Goal: Task Accomplishment & Management: Complete application form

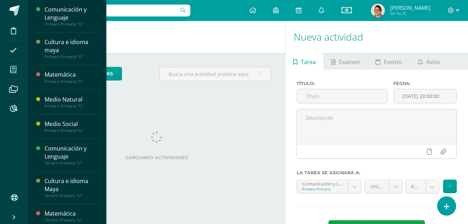
click at [14, 69] on icon at bounding box center [13, 69] width 6 height 7
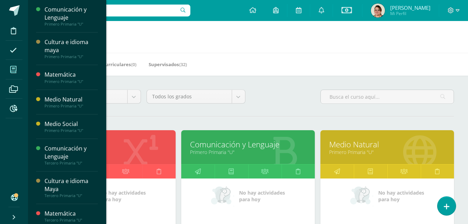
click at [230, 143] on link "Comunicación y Lenguaje" at bounding box center [248, 144] width 116 height 11
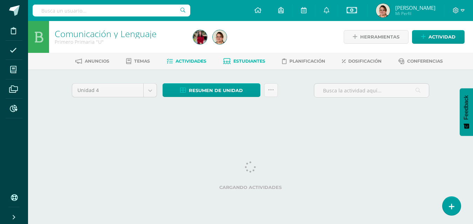
click at [251, 58] on link "Estudiantes" at bounding box center [244, 61] width 42 height 11
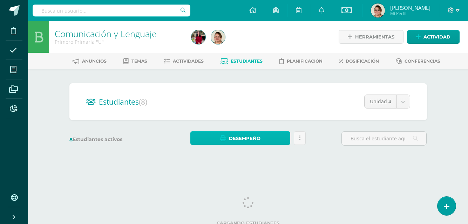
click at [251, 135] on span "Desempeño" at bounding box center [245, 138] width 32 height 13
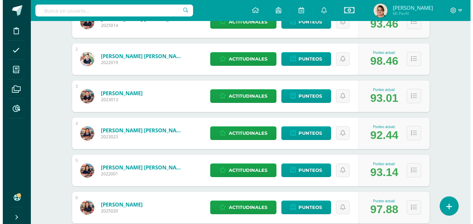
scroll to position [210, 0]
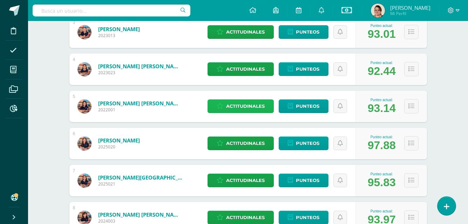
click at [244, 107] on span "Actitudinales" at bounding box center [245, 106] width 39 height 13
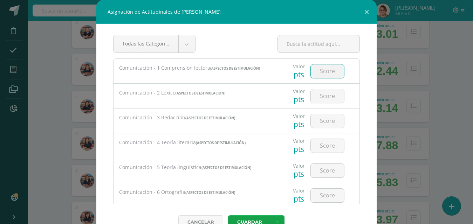
click at [322, 71] on input "number" at bounding box center [327, 71] width 33 height 14
type input "94"
click at [322, 98] on input "number" at bounding box center [327, 96] width 33 height 14
type input "94"
click at [321, 124] on input "number" at bounding box center [327, 121] width 33 height 14
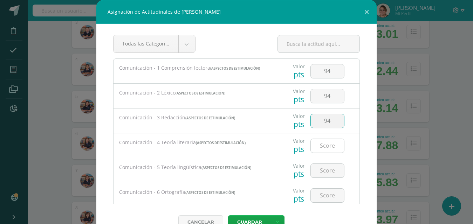
type input "94"
click at [326, 150] on input "number" at bounding box center [327, 146] width 33 height 14
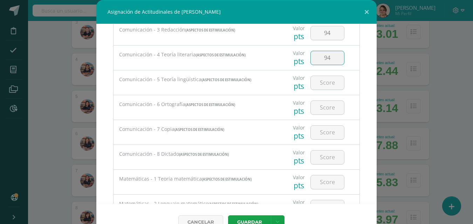
scroll to position [91, 0]
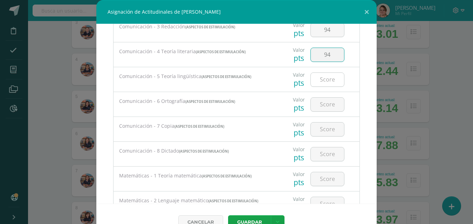
type input "94"
click at [323, 82] on input "number" at bounding box center [327, 80] width 33 height 14
type input "94"
click at [317, 105] on input "number" at bounding box center [327, 105] width 33 height 14
type input "94"
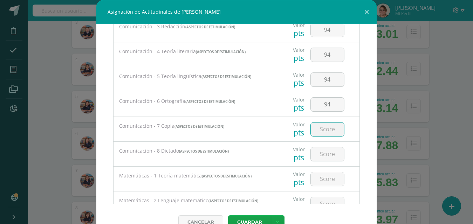
click at [323, 131] on input "number" at bounding box center [327, 130] width 33 height 14
type input "94"
click at [318, 157] on input "number" at bounding box center [327, 155] width 33 height 14
type input "94"
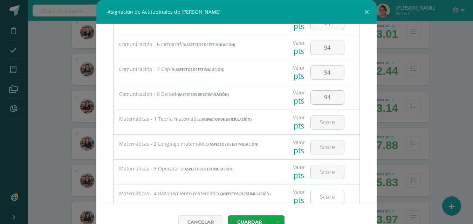
scroll to position [196, 0]
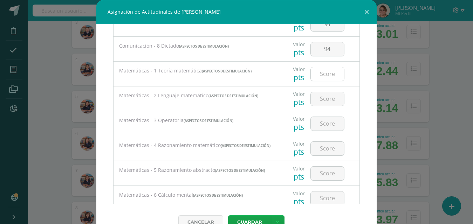
click at [321, 76] on input "number" at bounding box center [327, 74] width 33 height 14
type input "93"
click at [317, 102] on input "number" at bounding box center [327, 99] width 33 height 14
type input "93"
click at [319, 127] on input "number" at bounding box center [327, 124] width 33 height 14
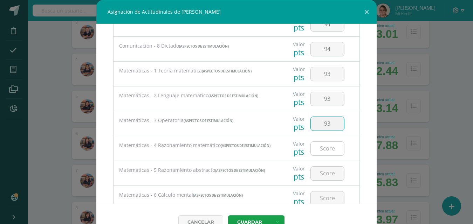
type input "93"
click at [323, 152] on input "number" at bounding box center [327, 149] width 33 height 14
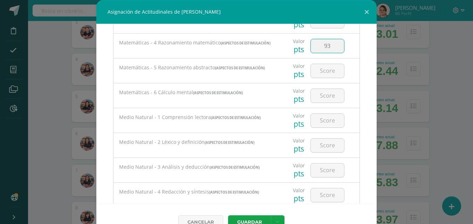
scroll to position [302, 0]
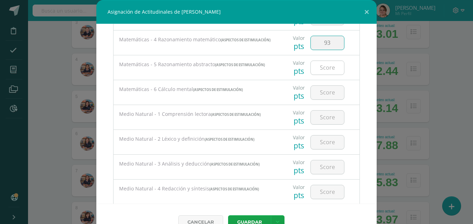
type input "93"
click at [320, 73] on input "number" at bounding box center [327, 68] width 33 height 14
type input "93"
click at [320, 96] on input "number" at bounding box center [327, 93] width 33 height 14
type input "93"
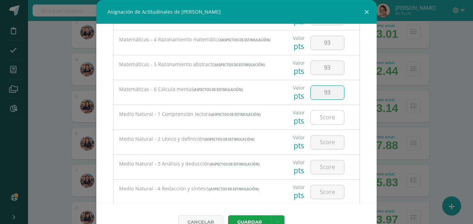
click at [322, 120] on input "number" at bounding box center [327, 118] width 33 height 14
type input "95"
click at [323, 148] on input "number" at bounding box center [327, 143] width 33 height 14
type input "95"
click at [326, 167] on input "number" at bounding box center [327, 167] width 33 height 14
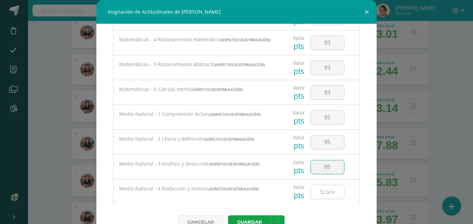
type input "95"
click at [325, 197] on input "number" at bounding box center [327, 192] width 33 height 14
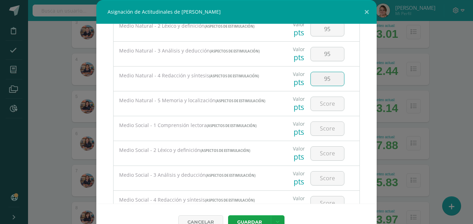
scroll to position [418, 0]
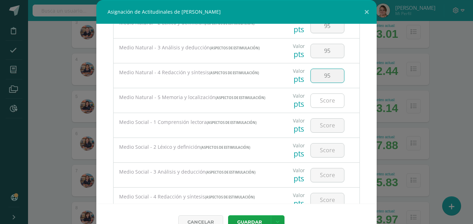
type input "95"
click at [332, 104] on input "number" at bounding box center [327, 101] width 33 height 14
type input "95"
click at [316, 128] on input "number" at bounding box center [327, 126] width 33 height 14
type input "93"
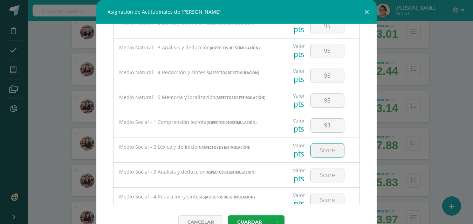
click at [325, 152] on input "number" at bounding box center [327, 151] width 33 height 14
type input "93"
click at [319, 180] on input "number" at bounding box center [327, 176] width 33 height 14
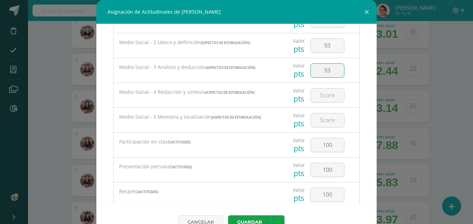
scroll to position [551, 0]
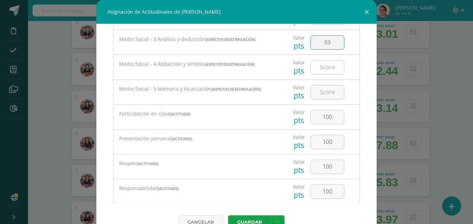
type input "93"
click at [322, 71] on input "number" at bounding box center [327, 68] width 33 height 14
type input "93"
click at [321, 96] on input "number" at bounding box center [327, 92] width 33 height 14
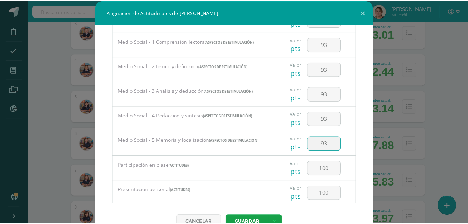
scroll to position [501, 0]
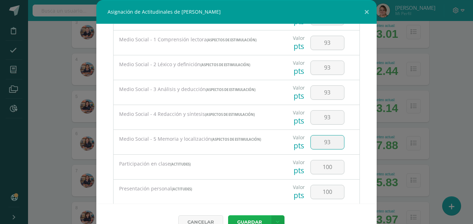
type input "93"
click at [254, 217] on button "Guardar" at bounding box center [249, 222] width 43 height 14
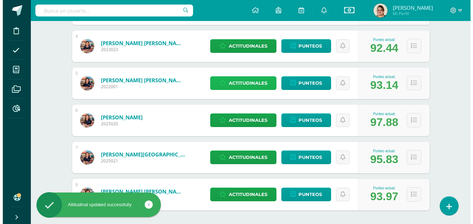
scroll to position [245, 0]
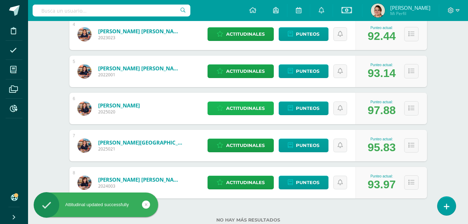
click at [238, 109] on span "Actitudinales" at bounding box center [245, 108] width 39 height 13
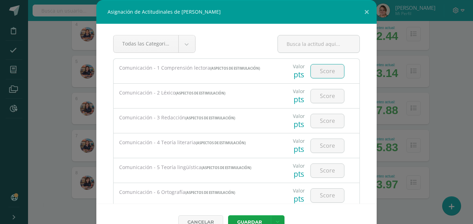
click at [329, 74] on input "number" at bounding box center [327, 71] width 33 height 14
type input "96"
click at [331, 97] on input "number" at bounding box center [327, 96] width 33 height 14
type input "96"
click at [319, 120] on input "number" at bounding box center [327, 121] width 33 height 14
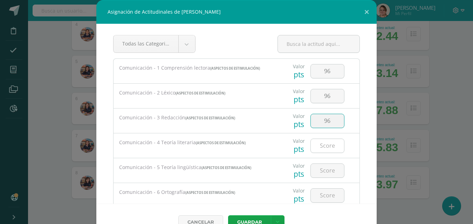
type input "96"
click at [323, 143] on input "number" at bounding box center [327, 146] width 33 height 14
type input "96"
click at [321, 174] on input "number" at bounding box center [327, 171] width 33 height 14
type input "96"
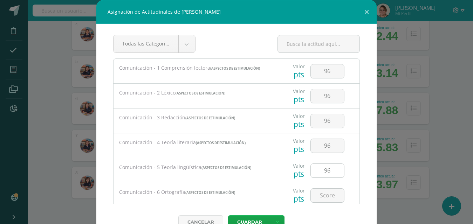
scroll to position [70, 0]
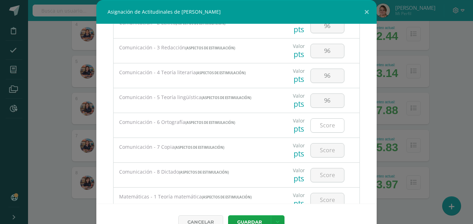
click at [322, 125] on input "number" at bounding box center [327, 126] width 33 height 14
type input "96"
click at [318, 150] on input "number" at bounding box center [327, 151] width 33 height 14
type input "96"
click at [320, 175] on input "number" at bounding box center [327, 176] width 33 height 14
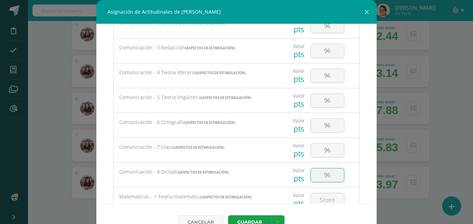
type input "96"
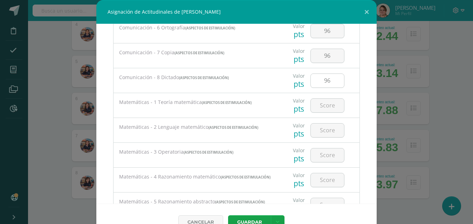
scroll to position [175, 0]
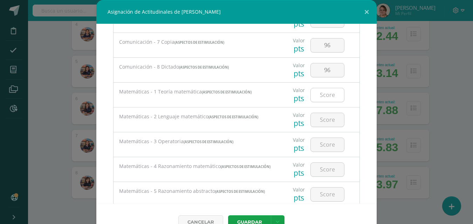
click at [321, 97] on input "number" at bounding box center [327, 95] width 33 height 14
type input "96"
click at [327, 122] on input "number" at bounding box center [327, 120] width 33 height 14
type input "96"
click at [325, 142] on input "number" at bounding box center [327, 145] width 33 height 14
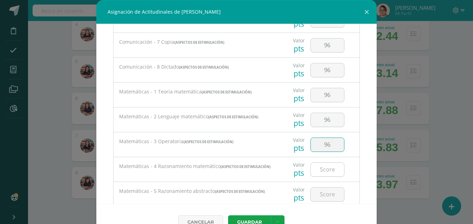
type input "96"
click at [321, 176] on input "number" at bounding box center [327, 170] width 33 height 14
type input "96"
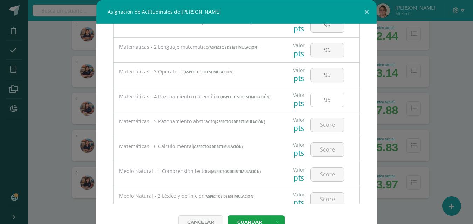
scroll to position [245, 0]
click at [316, 128] on input "number" at bounding box center [327, 125] width 33 height 14
type input "96"
click at [319, 156] on input "number" at bounding box center [327, 150] width 33 height 14
type input "96"
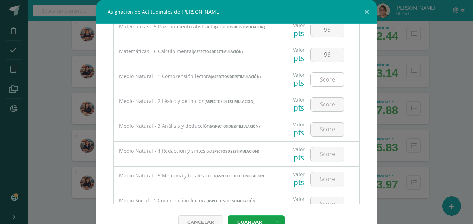
scroll to position [350, 0]
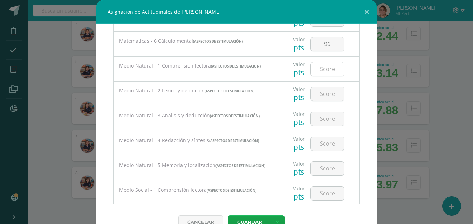
click at [320, 69] on input "number" at bounding box center [327, 69] width 33 height 14
type input "99"
click at [318, 94] on input "number" at bounding box center [327, 94] width 33 height 14
type input "99"
click at [327, 119] on input "number" at bounding box center [327, 119] width 33 height 14
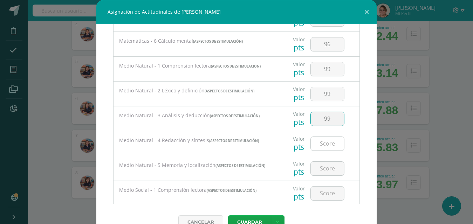
type input "99"
click at [315, 143] on input "number" at bounding box center [327, 144] width 33 height 14
type input "99"
click at [326, 174] on input "number" at bounding box center [327, 169] width 33 height 14
type input "99"
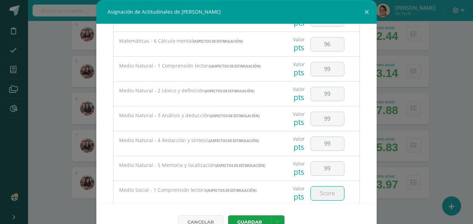
click at [319, 198] on input "number" at bounding box center [327, 194] width 33 height 14
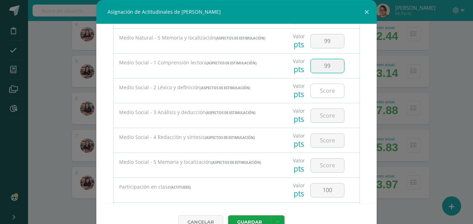
type input "99"
click at [323, 97] on input "number" at bounding box center [327, 91] width 33 height 14
type input "99"
click at [322, 109] on div at bounding box center [328, 115] width 40 height 25
click at [326, 121] on input "number" at bounding box center [327, 116] width 33 height 14
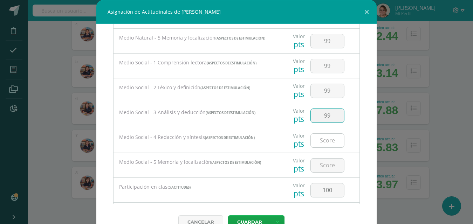
type input "99"
click at [312, 146] on input "number" at bounding box center [327, 141] width 33 height 14
type input "99"
click at [317, 165] on input "number" at bounding box center [327, 166] width 33 height 14
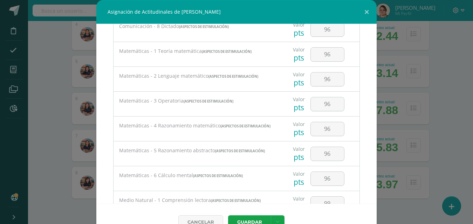
scroll to position [223, 0]
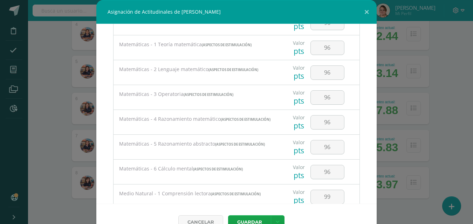
type input "99"
drag, startPoint x: 390, startPoint y: 98, endPoint x: 390, endPoint y: 95, distance: 3.9
click at [390, 95] on div "Asignación de Actitudinales de Monique Solares Rodas Todas las Categorias Todas…" at bounding box center [236, 120] width 467 height 240
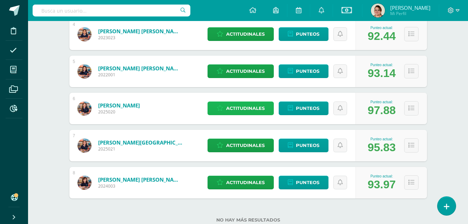
click at [247, 105] on span "Actitudinales" at bounding box center [245, 108] width 39 height 13
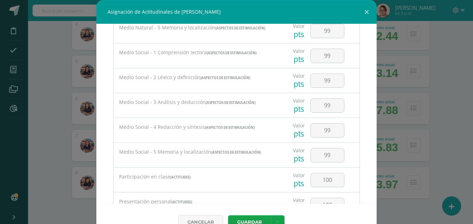
scroll to position [501, 0]
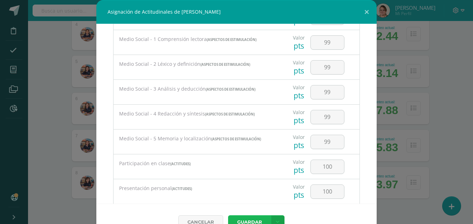
click at [251, 220] on button "Guardar" at bounding box center [249, 222] width 43 height 14
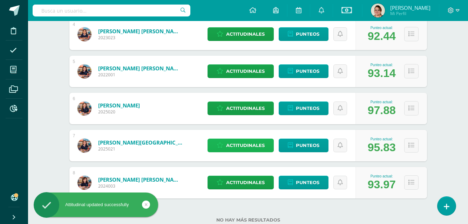
click at [246, 143] on span "Actitudinales" at bounding box center [245, 145] width 39 height 13
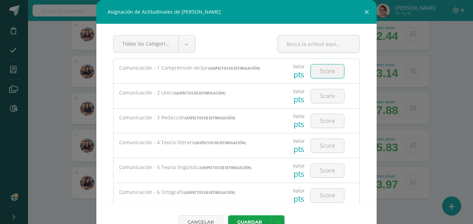
click at [318, 73] on input "number" at bounding box center [327, 71] width 33 height 14
type input "93"
click at [323, 95] on input "number" at bounding box center [327, 96] width 33 height 14
type input "93"
click at [320, 123] on input "number" at bounding box center [327, 121] width 33 height 14
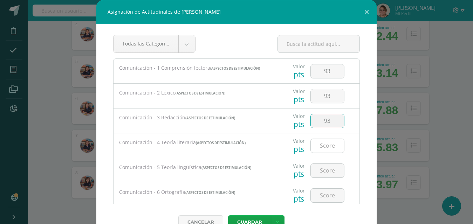
type input "93"
click at [317, 149] on input "number" at bounding box center [327, 146] width 33 height 14
type input "93"
click at [322, 173] on input "number" at bounding box center [327, 171] width 33 height 14
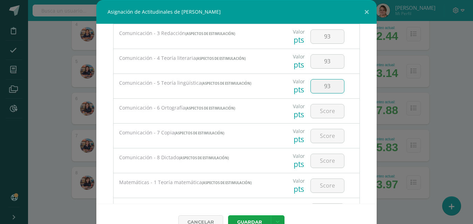
scroll to position [101, 0]
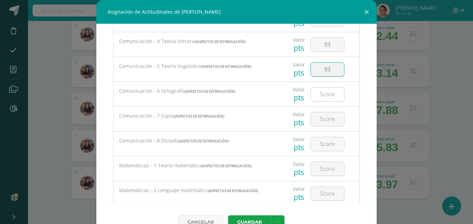
type input "93"
click at [322, 94] on input "number" at bounding box center [327, 95] width 33 height 14
type input "93"
click at [317, 120] on input "number" at bounding box center [327, 119] width 33 height 14
type input "93"
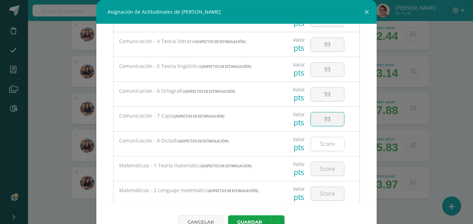
click at [321, 145] on input "number" at bounding box center [327, 144] width 33 height 14
type input "93"
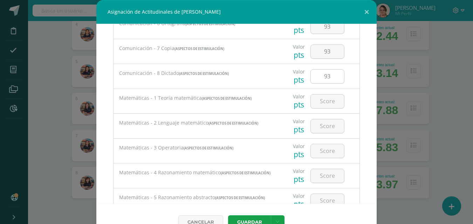
scroll to position [171, 0]
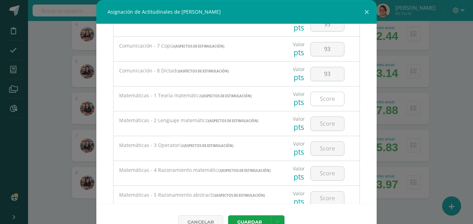
click at [324, 102] on input "number" at bounding box center [327, 99] width 33 height 14
type input "94"
click at [319, 124] on input "number" at bounding box center [327, 124] width 33 height 14
type input "94"
click at [323, 147] on input "number" at bounding box center [327, 149] width 33 height 14
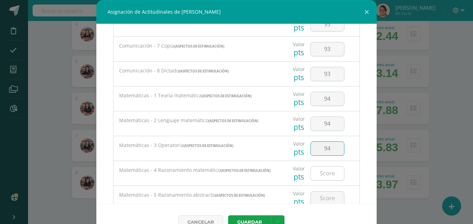
type input "94"
click at [321, 169] on input "number" at bounding box center [327, 174] width 33 height 14
type input "94"
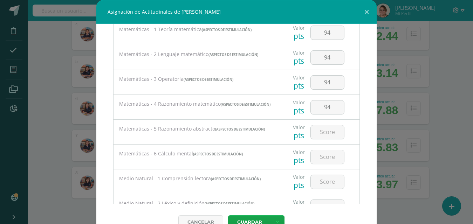
scroll to position [241, 0]
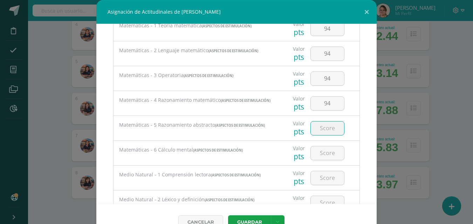
click at [319, 129] on input "number" at bounding box center [327, 129] width 33 height 14
type input "94"
click at [324, 156] on input "number" at bounding box center [327, 153] width 33 height 14
type input "94"
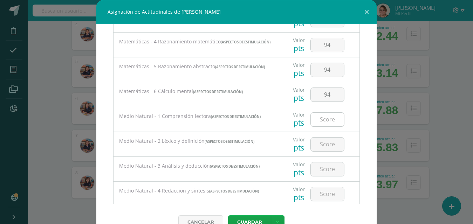
scroll to position [312, 0]
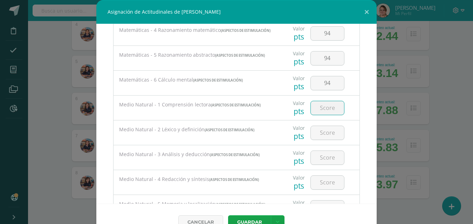
click at [320, 108] on input "number" at bounding box center [327, 108] width 33 height 14
type input "96"
click at [322, 138] on input "number" at bounding box center [327, 133] width 33 height 14
type input "96"
click at [323, 156] on input "number" at bounding box center [327, 158] width 33 height 14
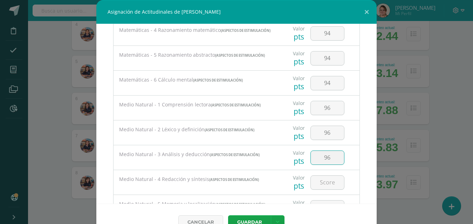
type input "96"
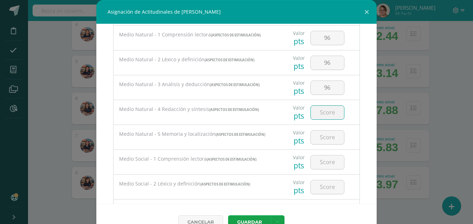
click at [320, 117] on input "number" at bounding box center [327, 113] width 33 height 14
type input "96"
click at [321, 143] on input "number" at bounding box center [327, 138] width 33 height 14
type input "96"
click at [323, 166] on input "number" at bounding box center [327, 163] width 33 height 14
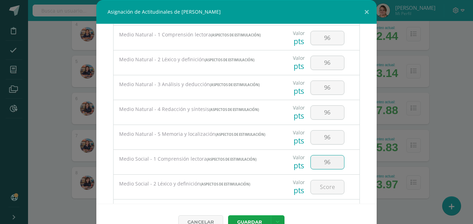
type input "96"
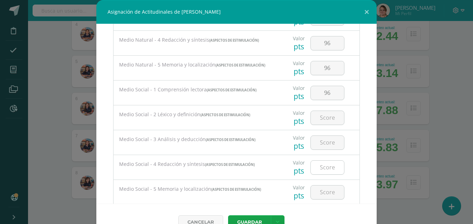
scroll to position [452, 0]
click at [318, 119] on input "number" at bounding box center [327, 117] width 33 height 14
type input "96"
click at [326, 147] on input "number" at bounding box center [327, 142] width 33 height 14
type input "96"
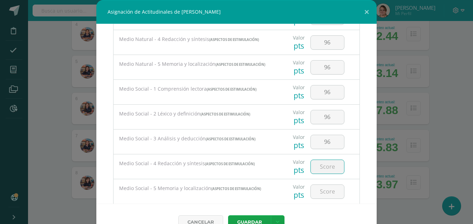
click at [324, 172] on input "number" at bounding box center [327, 167] width 33 height 14
type input "96"
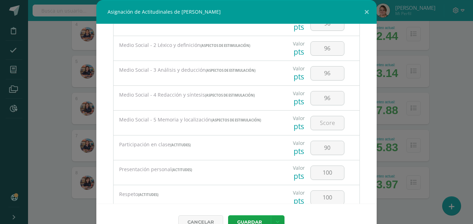
scroll to position [522, 0]
click at [321, 125] on input "number" at bounding box center [327, 122] width 33 height 14
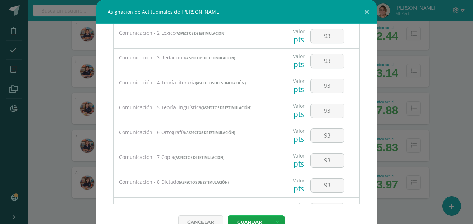
scroll to position [0, 0]
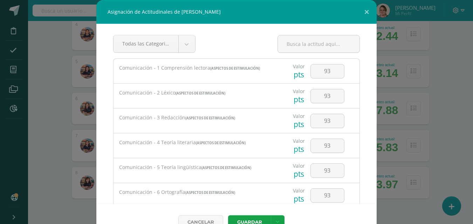
type input "96"
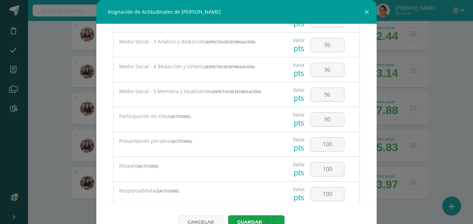
scroll to position [561, 0]
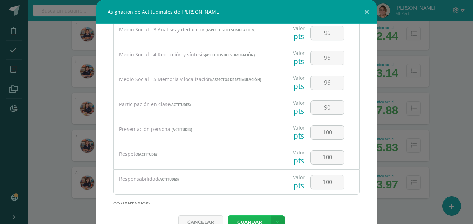
click at [253, 218] on button "Guardar" at bounding box center [249, 222] width 43 height 14
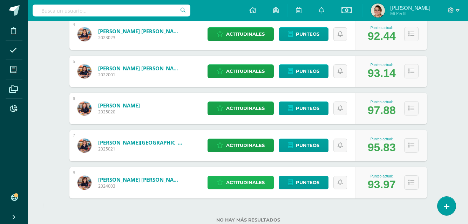
click at [254, 184] on span "Actitudinales" at bounding box center [245, 182] width 39 height 13
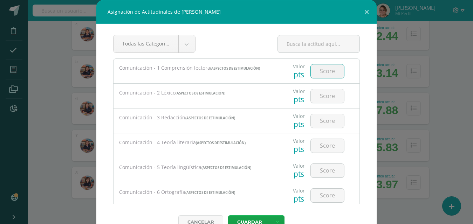
click at [317, 74] on input "number" at bounding box center [327, 71] width 33 height 14
type input "96"
click at [327, 96] on input "number" at bounding box center [327, 96] width 33 height 14
type input "96"
click at [326, 119] on input "number" at bounding box center [327, 121] width 33 height 14
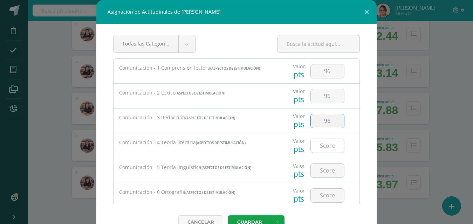
type input "96"
click at [323, 146] on input "number" at bounding box center [327, 146] width 33 height 14
type input "96"
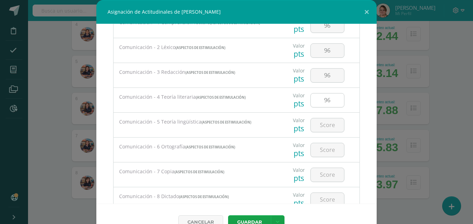
scroll to position [70, 0]
click at [318, 103] on input "number" at bounding box center [327, 101] width 33 height 14
type input "96"
click at [326, 124] on input "number" at bounding box center [327, 126] width 33 height 14
type input "96"
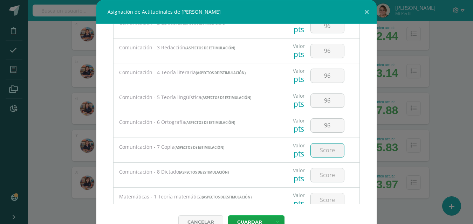
click at [323, 151] on input "number" at bounding box center [327, 151] width 33 height 14
type input "96"
click at [326, 174] on input "number" at bounding box center [327, 176] width 33 height 14
type input "96"
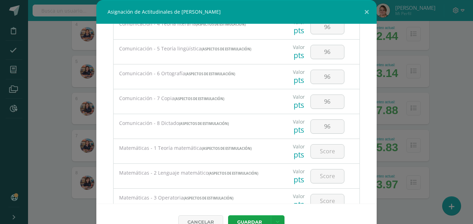
scroll to position [175, 0]
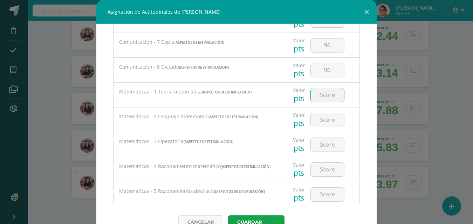
click at [323, 98] on input "number" at bounding box center [327, 95] width 33 height 14
type input "97"
click at [319, 121] on input "number" at bounding box center [327, 120] width 33 height 14
type input "97"
click at [321, 146] on input "number" at bounding box center [327, 145] width 33 height 14
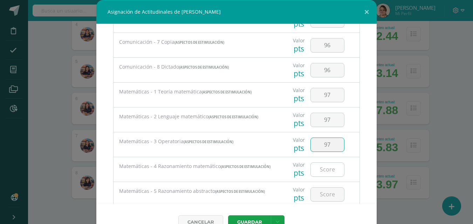
type input "97"
click at [321, 167] on input "number" at bounding box center [327, 170] width 33 height 14
type input "97"
click at [318, 197] on input "number" at bounding box center [327, 195] width 33 height 14
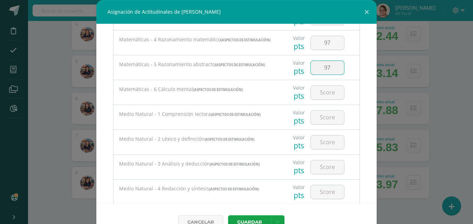
scroll to position [307, 0]
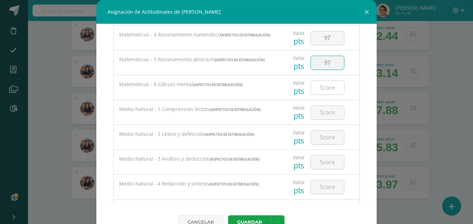
type input "97"
click at [319, 93] on input "number" at bounding box center [327, 88] width 33 height 14
type input "97"
click at [330, 115] on input "number" at bounding box center [327, 113] width 33 height 14
type input "98"
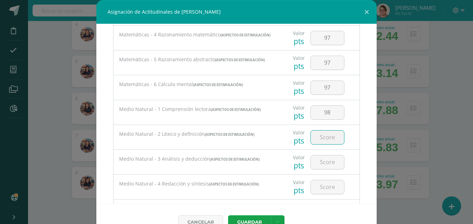
click at [323, 139] on input "number" at bounding box center [327, 138] width 33 height 14
type input "98"
click at [321, 164] on input "number" at bounding box center [327, 163] width 33 height 14
type input "98"
click at [329, 191] on input "number" at bounding box center [327, 187] width 33 height 14
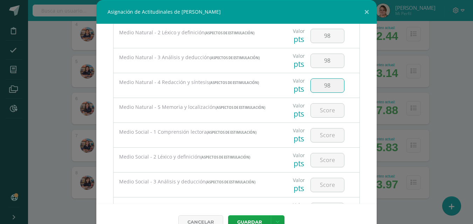
scroll to position [448, 0]
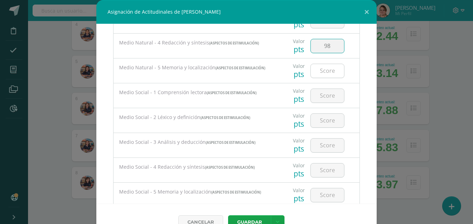
type input "98"
click at [317, 72] on input "number" at bounding box center [327, 71] width 33 height 14
type input "98"
click at [319, 95] on input "number" at bounding box center [327, 96] width 33 height 14
type input "98"
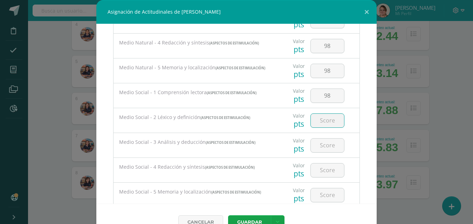
click at [327, 125] on input "number" at bounding box center [327, 121] width 33 height 14
type input "98"
click at [327, 147] on input "number" at bounding box center [327, 146] width 33 height 14
type input "98"
drag, startPoint x: 323, startPoint y: 170, endPoint x: 326, endPoint y: 172, distance: 3.9
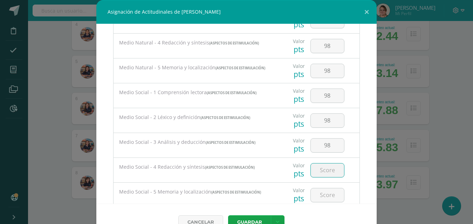
click at [326, 171] on input "number" at bounding box center [327, 171] width 33 height 14
type input "98"
click at [323, 200] on input "number" at bounding box center [327, 196] width 33 height 14
type input "98"
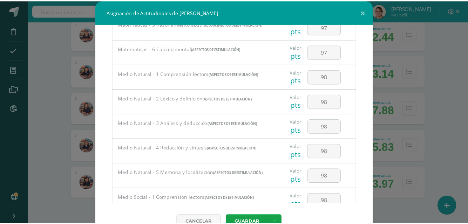
scroll to position [385, 0]
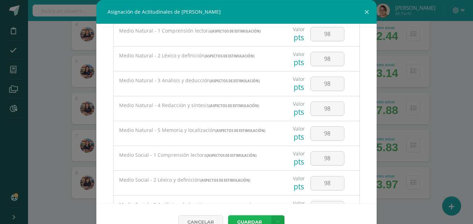
click at [255, 220] on button "Guardar" at bounding box center [249, 222] width 43 height 14
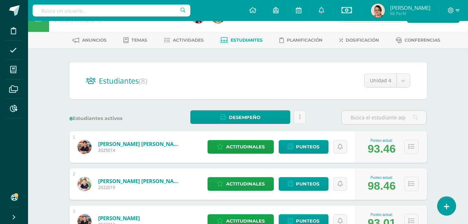
scroll to position [0, 0]
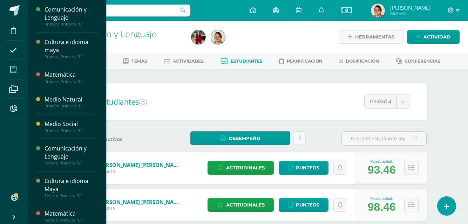
click at [13, 70] on icon at bounding box center [13, 69] width 6 height 7
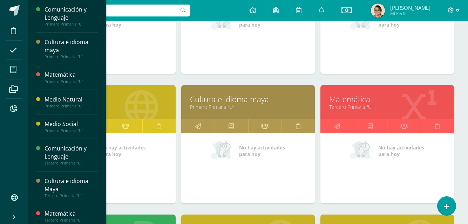
scroll to position [175, 0]
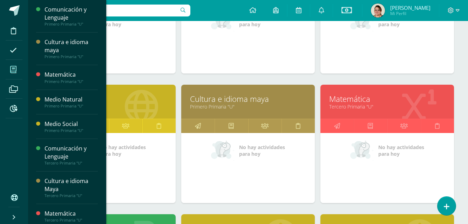
click at [390, 103] on link "Tercero Primaria "U"" at bounding box center [387, 106] width 116 height 7
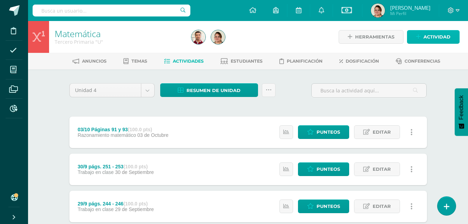
click at [436, 39] on span "Actividad" at bounding box center [436, 36] width 27 height 13
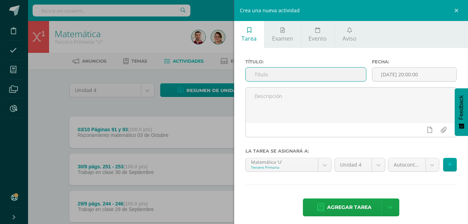
click at [258, 73] on input "text" at bounding box center [306, 75] width 120 height 14
type input "13/10 Diagnóstico"
click at [406, 76] on input "[DATE] 20:00:00" at bounding box center [414, 75] width 84 height 14
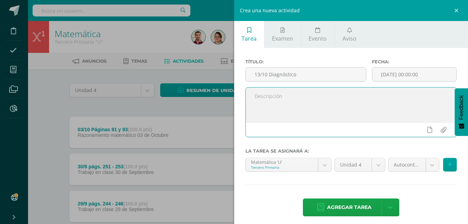
type input "2025-10-13 00:00"
drag, startPoint x: 257, startPoint y: 100, endPoint x: 260, endPoint y: 97, distance: 4.0
click at [257, 100] on textarea at bounding box center [351, 105] width 211 height 35
type textarea "Clase"
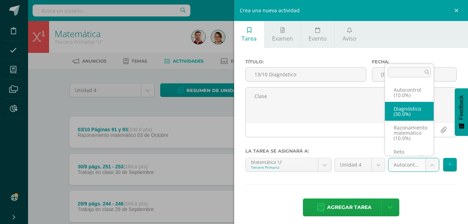
select select "203599"
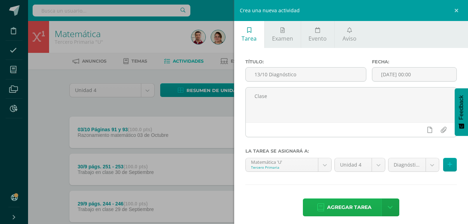
click at [348, 207] on span "Agregar tarea" at bounding box center [349, 207] width 45 height 17
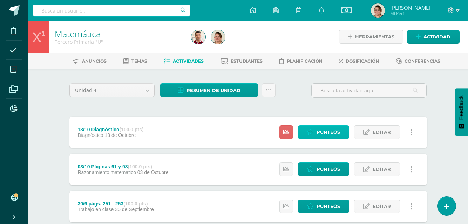
click at [321, 126] on span "Punteos" at bounding box center [327, 132] width 23 height 13
click at [324, 128] on span "Punteos" at bounding box center [327, 132] width 23 height 13
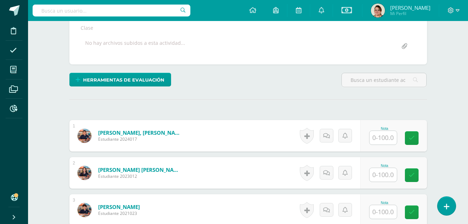
scroll to position [138, 0]
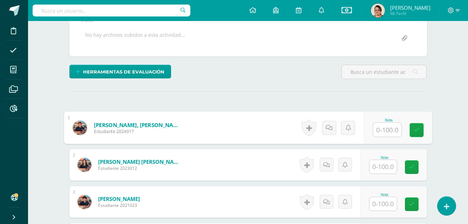
click at [386, 135] on input "text" at bounding box center [387, 130] width 28 height 14
type input "74"
click at [415, 130] on icon at bounding box center [416, 130] width 6 height 6
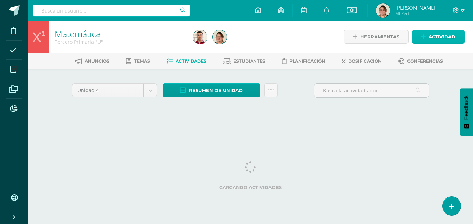
click at [437, 39] on span "Actividad" at bounding box center [442, 36] width 27 height 13
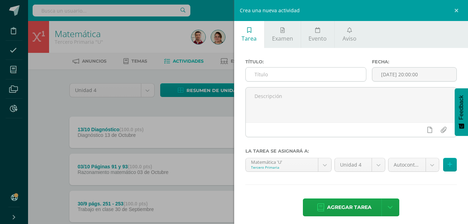
click at [260, 77] on input "text" at bounding box center [306, 75] width 120 height 14
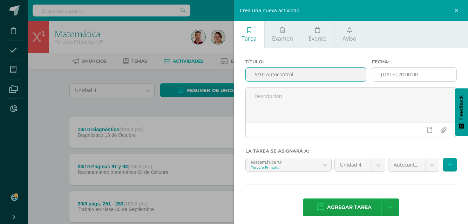
type input "6/10 Autocontrol"
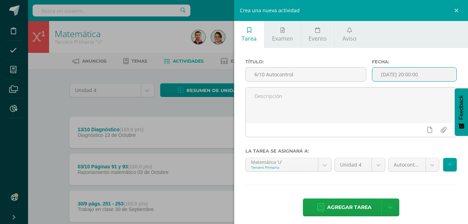
click at [404, 75] on input "[DATE] 20:00:00" at bounding box center [414, 75] width 84 height 14
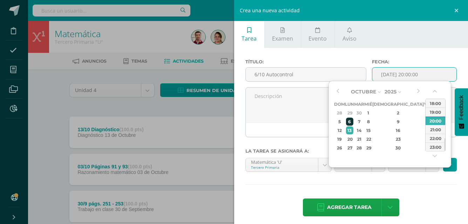
click at [350, 123] on div "6" at bounding box center [349, 122] width 7 height 8
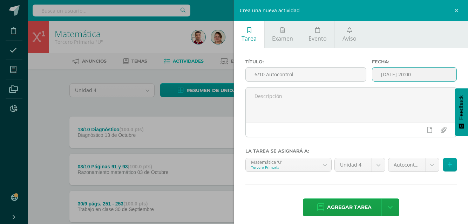
click at [408, 75] on input "[DATE] 20:00" at bounding box center [414, 75] width 84 height 14
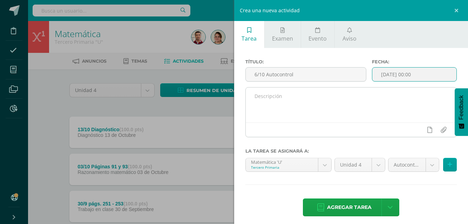
type input "[DATE] 00:00"
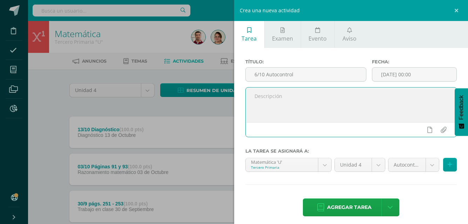
click at [260, 101] on textarea at bounding box center [351, 105] width 211 height 35
type textarea "Clase"
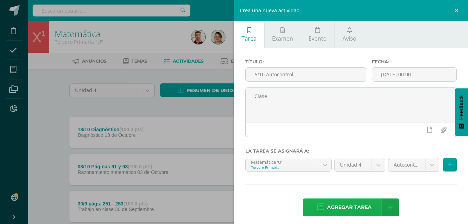
click at [336, 211] on span "Agregar tarea" at bounding box center [349, 207] width 45 height 17
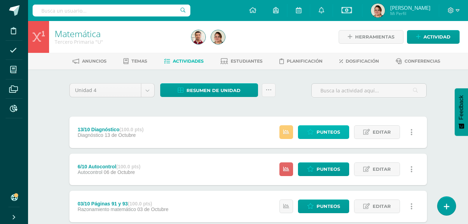
click at [330, 127] on span "Punteos" at bounding box center [327, 132] width 23 height 13
click at [329, 129] on span "Punteos" at bounding box center [327, 132] width 23 height 13
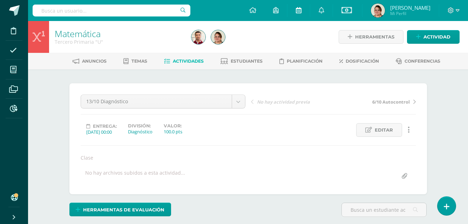
scroll to position [0, 0]
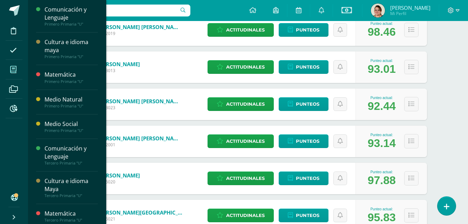
click at [13, 70] on icon at bounding box center [13, 69] width 6 height 7
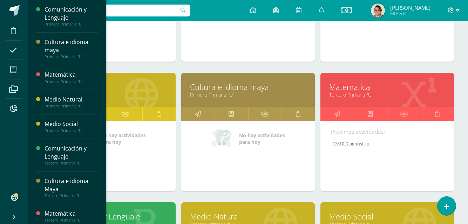
scroll to position [175, 0]
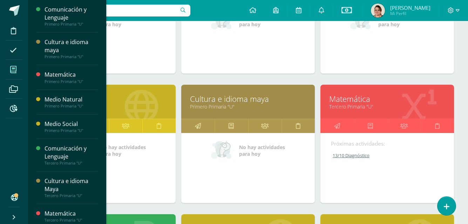
click at [401, 105] on link "Tercero Primaria "U"" at bounding box center [387, 106] width 116 height 7
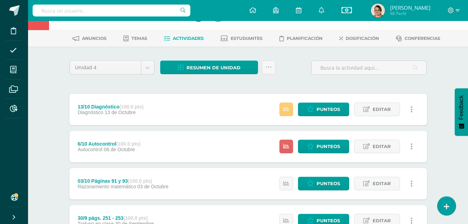
scroll to position [35, 0]
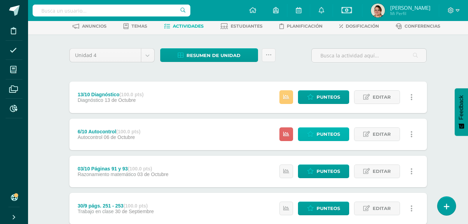
click at [318, 131] on span "Punteos" at bounding box center [327, 134] width 23 height 13
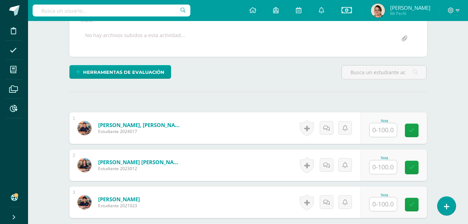
scroll to position [138, 0]
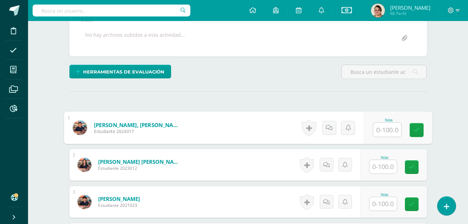
click at [378, 134] on input "text" at bounding box center [387, 130] width 28 height 14
type input "95"
click at [417, 131] on icon at bounding box center [416, 130] width 6 height 6
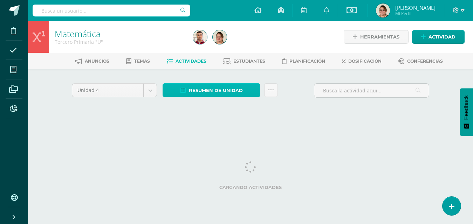
click at [222, 89] on span "Resumen de unidad" at bounding box center [216, 90] width 54 height 13
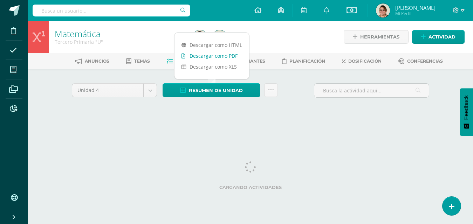
click at [218, 56] on link "Descargar como PDF" at bounding box center [211, 55] width 75 height 11
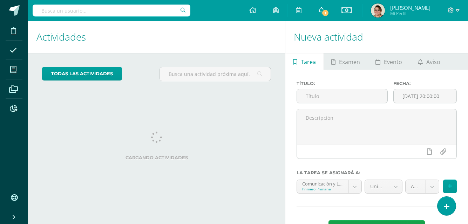
click at [324, 12] on span "1" at bounding box center [325, 13] width 8 height 8
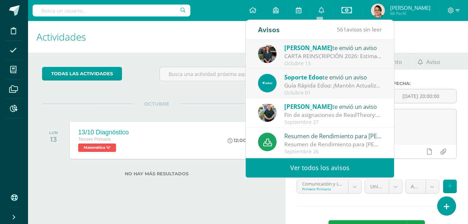
click at [320, 54] on div "CARTA REINSCRIPCIÓN 2026: Estimados padres de familia: Estamos muy entusiasmado…" at bounding box center [332, 56] width 97 height 8
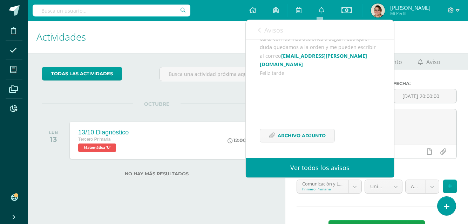
scroll to position [111, 0]
click at [297, 135] on span "Archivo Adjunto" at bounding box center [302, 135] width 48 height 13
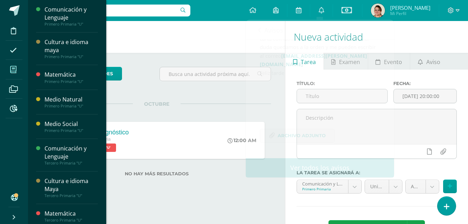
click at [12, 69] on icon at bounding box center [13, 69] width 6 height 7
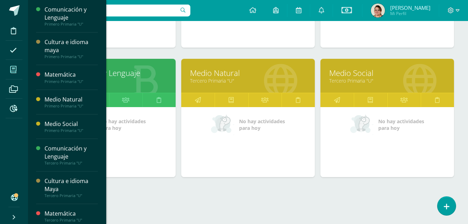
scroll to position [339, 0]
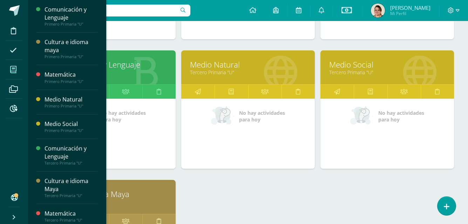
click at [148, 200] on link "Tercero Primaria "U"" at bounding box center [109, 202] width 116 height 7
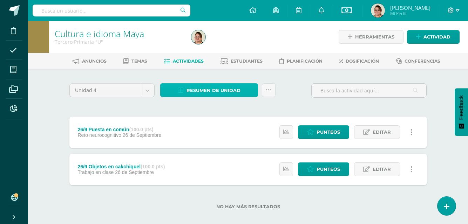
click at [218, 91] on span "Resumen de unidad" at bounding box center [213, 90] width 54 height 13
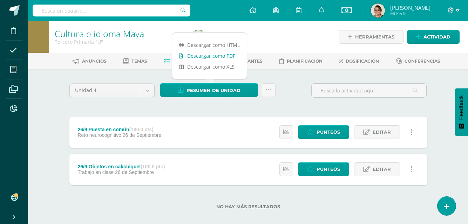
click at [220, 54] on link "Descargar como PDF" at bounding box center [209, 55] width 75 height 11
click at [222, 55] on link "Descargar como PDF" at bounding box center [209, 55] width 75 height 11
